Goal: Navigation & Orientation: Find specific page/section

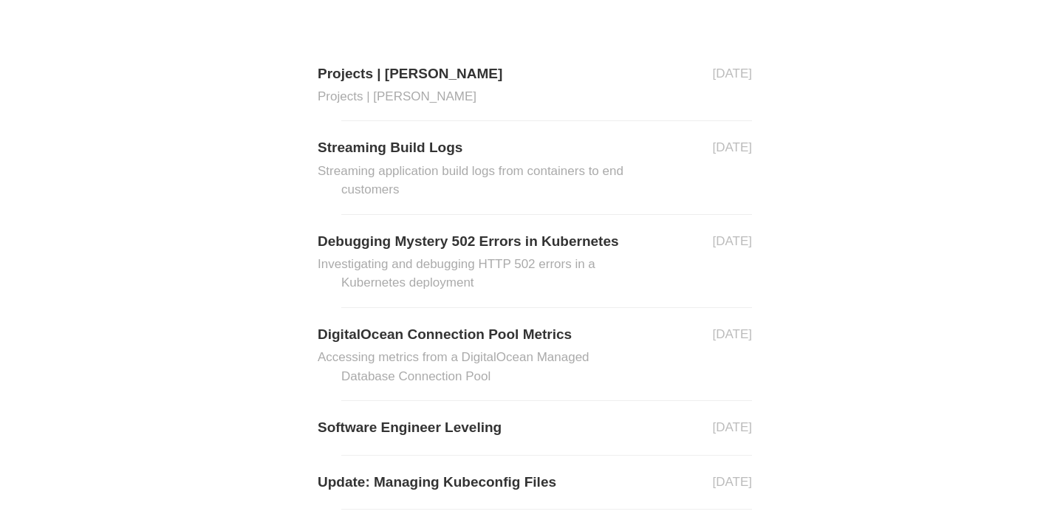
scroll to position [269, 0]
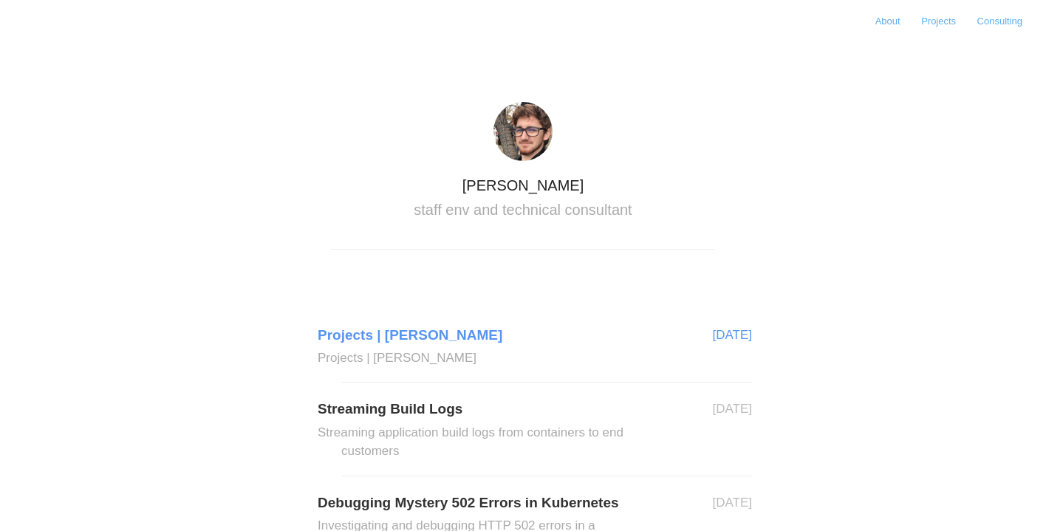
click at [428, 337] on link "Projects | Nick Mitchinson Projects | Nick Mitchinson" at bounding box center [546, 346] width 411 height 44
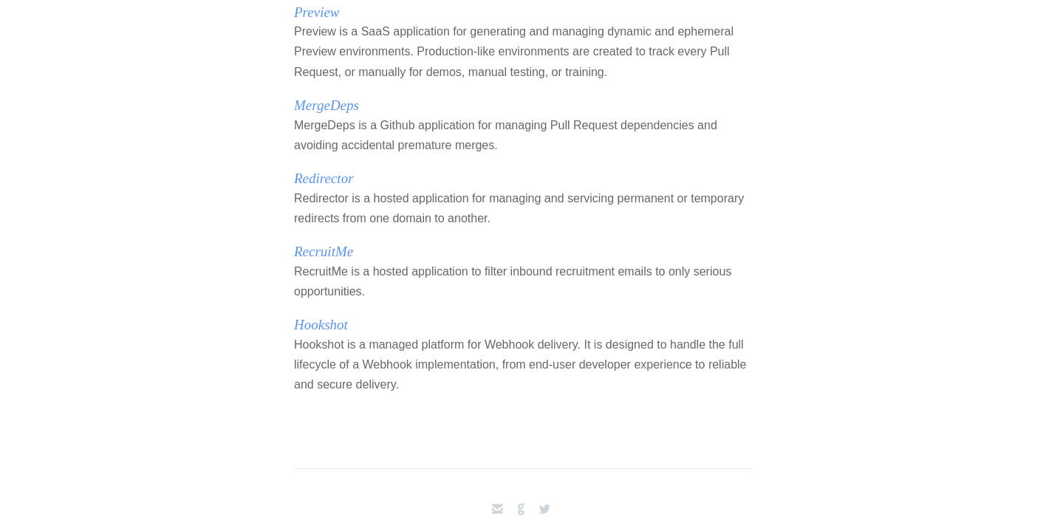
scroll to position [326, 0]
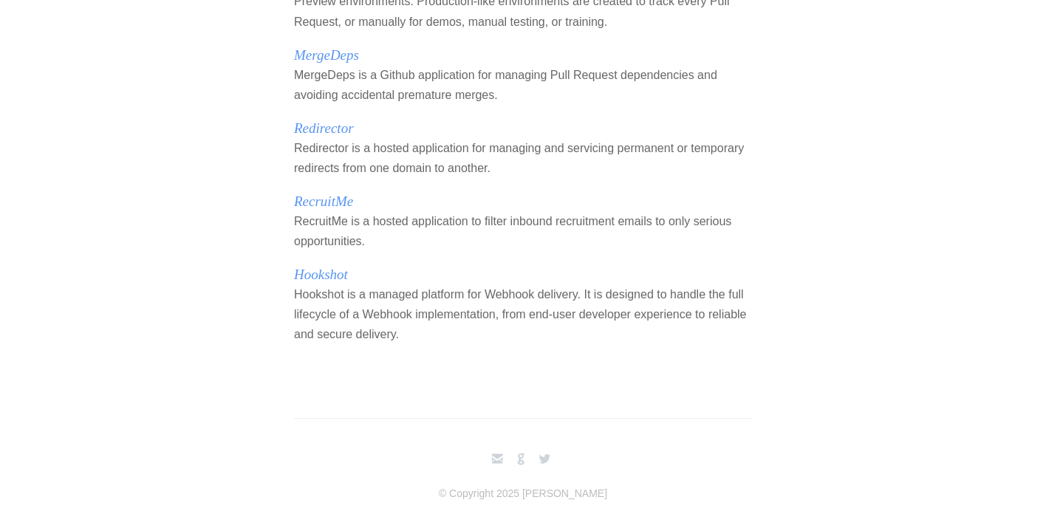
click at [337, 201] on link "RecruitMe" at bounding box center [323, 202] width 59 height 16
